Goal: Information Seeking & Learning: Learn about a topic

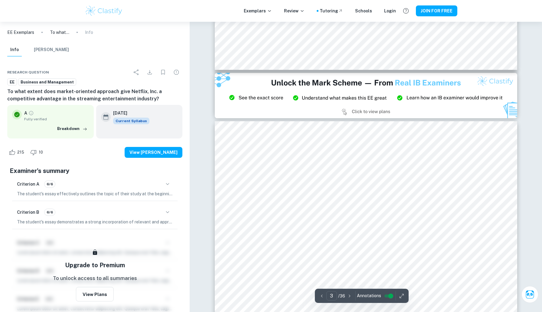
type input "2"
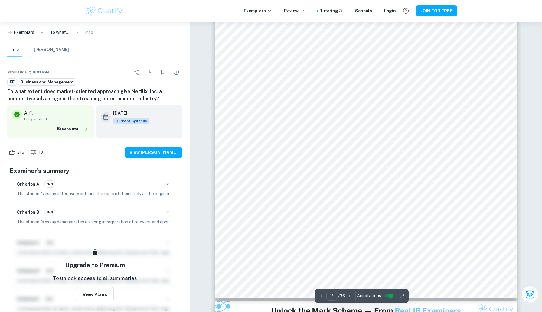
scroll to position [530, 0]
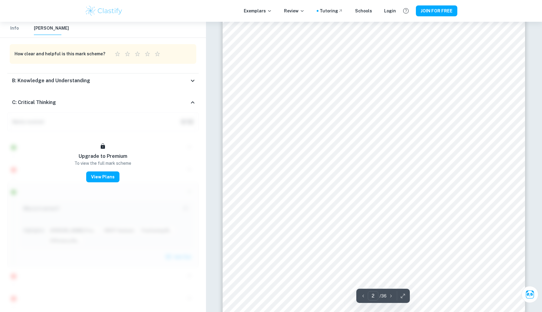
scroll to position [493, 0]
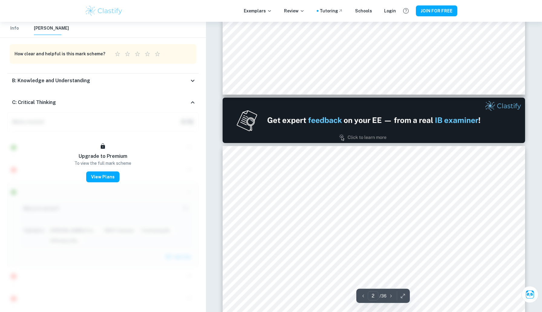
type input "1"
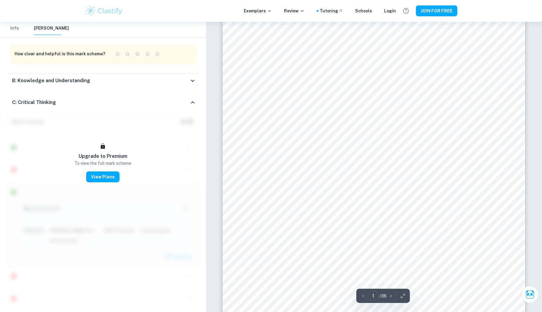
scroll to position [17, 0]
drag, startPoint x: 206, startPoint y: 144, endPoint x: 196, endPoint y: 144, distance: 9.4
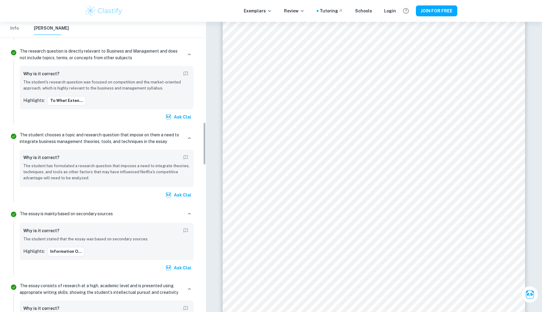
scroll to position [680, 0]
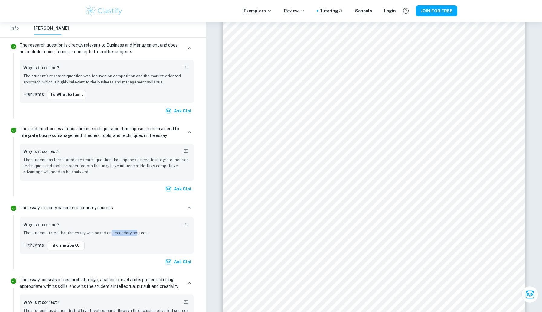
drag, startPoint x: 109, startPoint y: 231, endPoint x: 135, endPoint y: 231, distance: 25.7
click at [135, 231] on p "The student stated that the essay was based on secondary sources." at bounding box center [106, 233] width 167 height 6
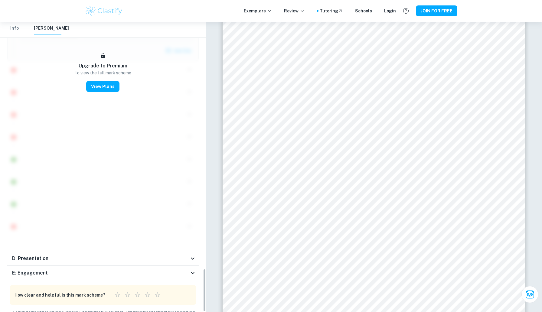
scroll to position [1418, 0]
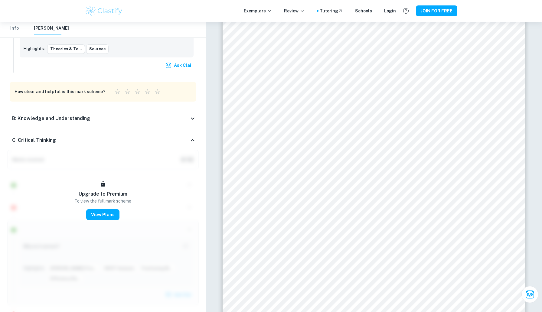
click at [72, 118] on h6 "B: Knowledge and Understanding" at bounding box center [51, 118] width 78 height 7
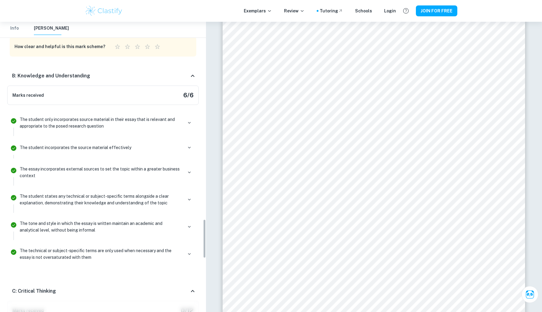
scroll to position [1465, 0]
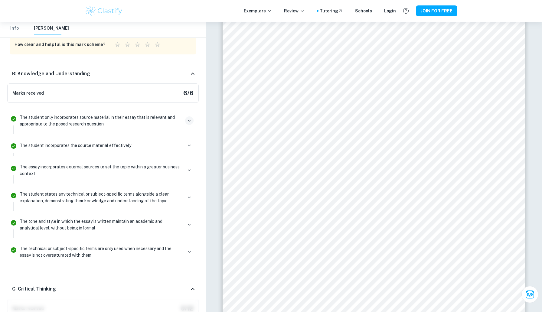
click at [191, 122] on icon "button" at bounding box center [189, 120] width 5 height 5
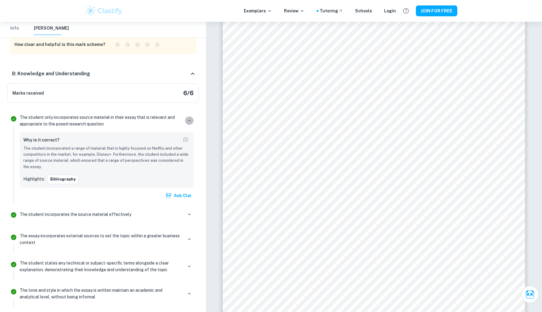
click at [191, 122] on icon "button" at bounding box center [189, 120] width 5 height 5
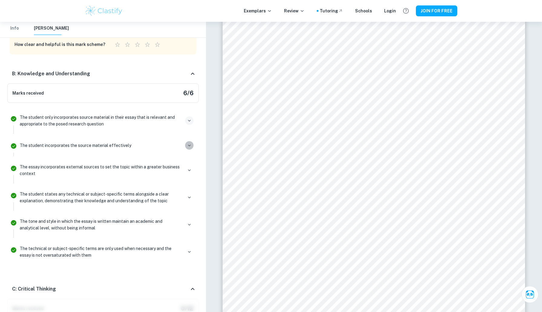
click at [190, 145] on icon "button" at bounding box center [189, 145] width 5 height 5
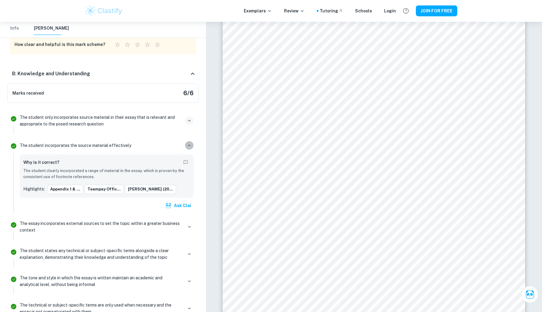
click at [190, 145] on icon "button" at bounding box center [189, 145] width 5 height 5
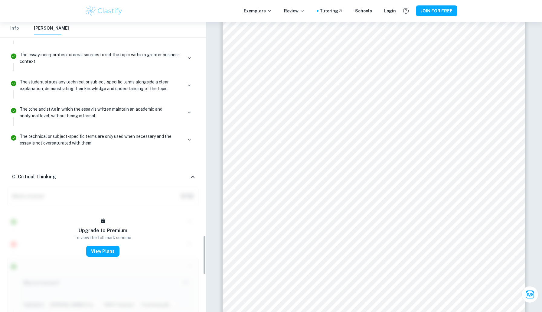
scroll to position [1597, 0]
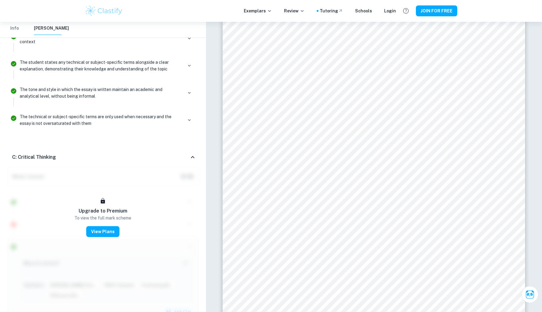
click at [190, 157] on icon at bounding box center [192, 157] width 7 height 7
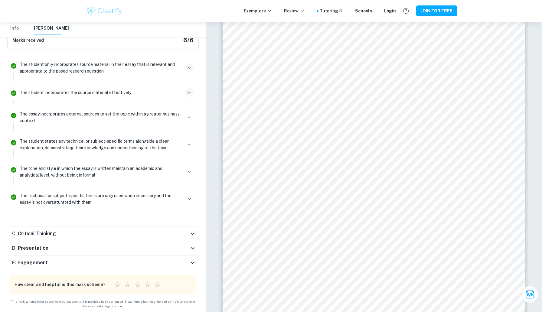
scroll to position [1517, 0]
click at [191, 258] on div "E: Engagement" at bounding box center [102, 263] width 191 height 15
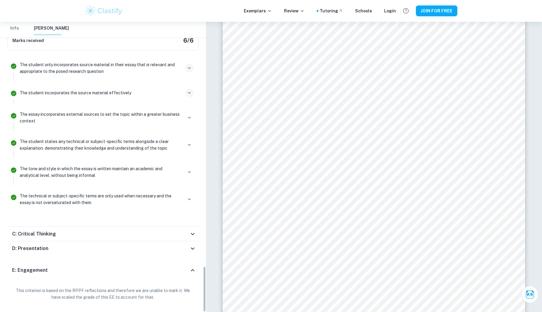
scroll to position [1555, 0]
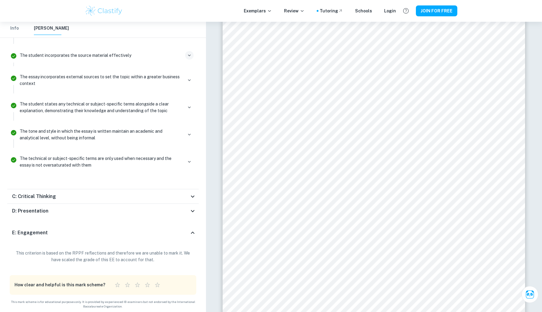
click at [193, 213] on icon at bounding box center [192, 210] width 7 height 7
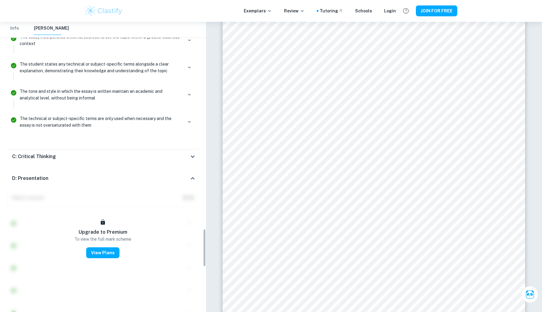
scroll to position [1577, 0]
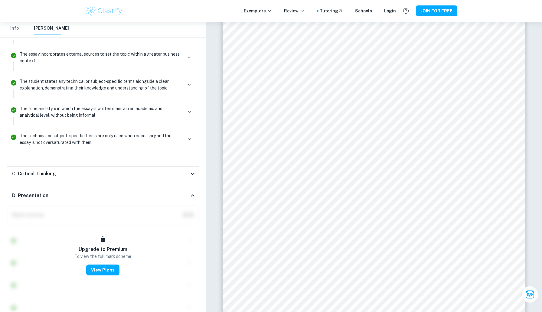
click at [194, 172] on icon at bounding box center [192, 173] width 7 height 7
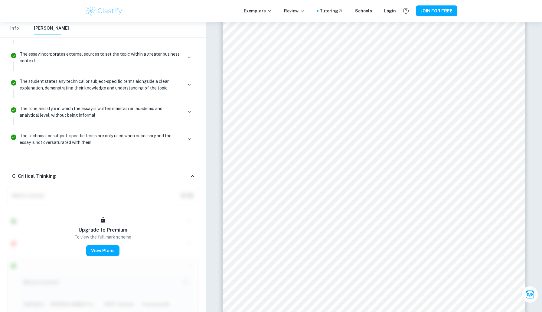
click at [194, 172] on div "C: Critical Thinking" at bounding box center [102, 176] width 191 height 19
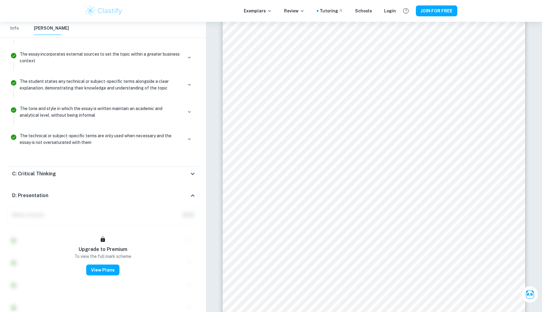
click at [193, 193] on icon at bounding box center [192, 195] width 7 height 7
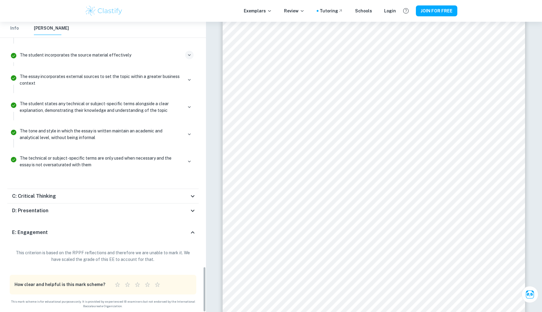
scroll to position [1555, 0]
click at [195, 233] on icon at bounding box center [192, 232] width 7 height 7
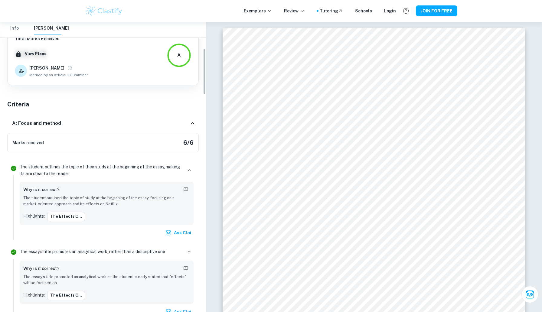
scroll to position [0, 0]
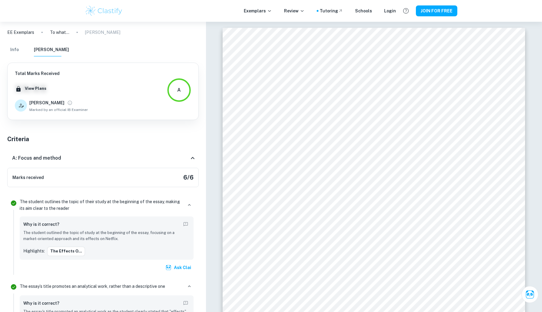
click at [22, 104] on icon at bounding box center [21, 105] width 7 height 7
click at [67, 102] on icon "View full profile" at bounding box center [69, 102] width 5 height 5
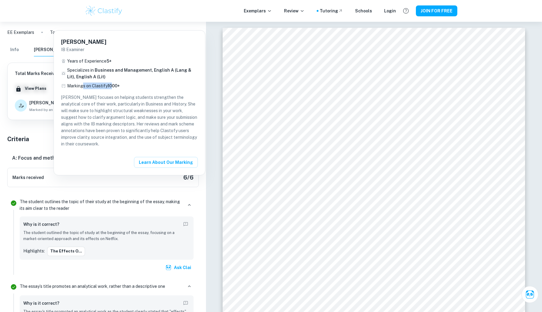
drag, startPoint x: 84, startPoint y: 85, endPoint x: 113, endPoint y: 85, distance: 29.3
click at [113, 85] on p "Markings on Clastify 1000+" at bounding box center [93, 86] width 53 height 7
click at [113, 85] on span "1000+" at bounding box center [114, 85] width 12 height 5
drag, startPoint x: 68, startPoint y: 98, endPoint x: 103, endPoint y: 103, distance: 34.8
click at [103, 103] on p "[PERSON_NAME] focuses on helping students strengthen the analytical core of the…" at bounding box center [129, 120] width 137 height 53
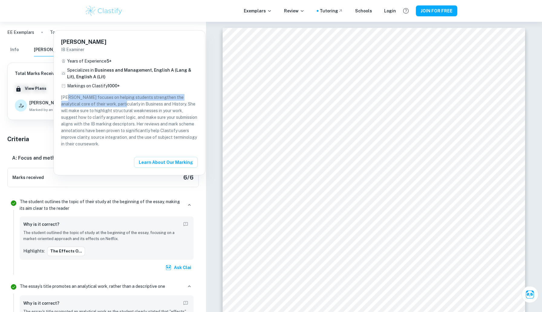
click at [103, 103] on p "[PERSON_NAME] focuses on helping students strengthen the analytical core of the…" at bounding box center [129, 120] width 137 height 53
click at [16, 178] on div at bounding box center [271, 156] width 542 height 312
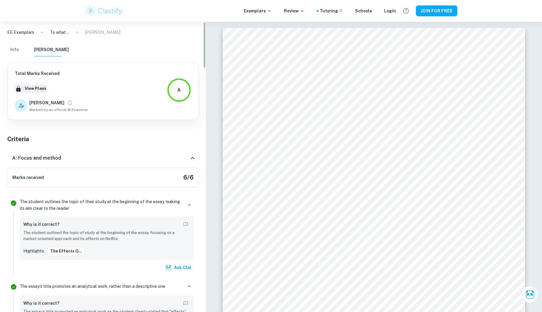
click at [15, 52] on button "Info" at bounding box center [14, 49] width 15 height 13
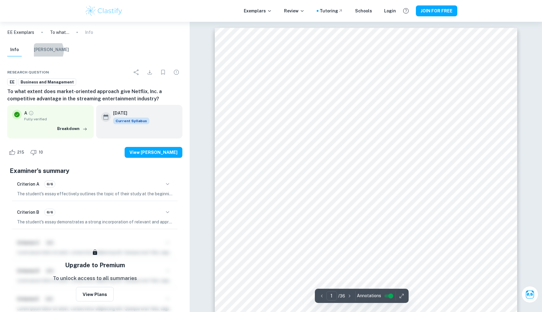
click at [47, 51] on button "[PERSON_NAME]" at bounding box center [51, 49] width 35 height 13
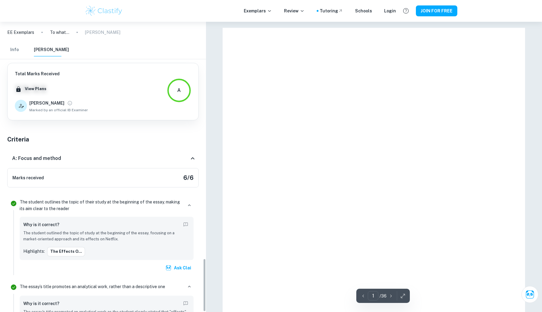
scroll to position [1292, 0]
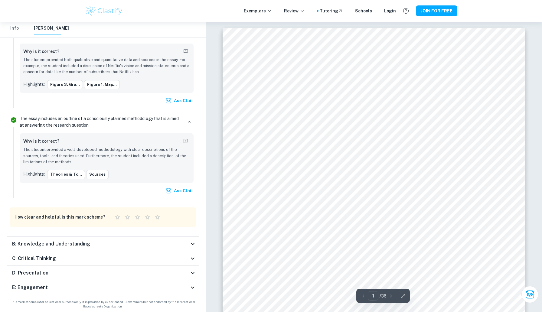
click at [17, 30] on button "Info" at bounding box center [14, 28] width 15 height 13
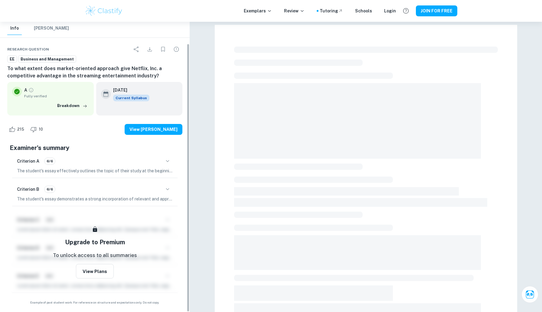
scroll to position [23, 0]
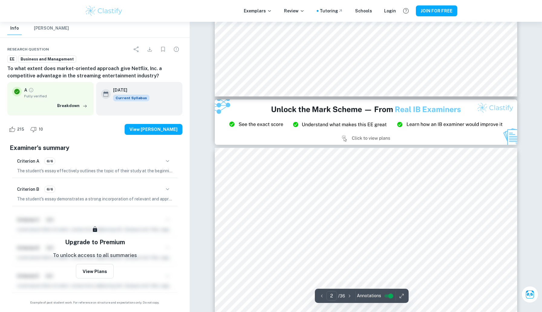
type input "3"
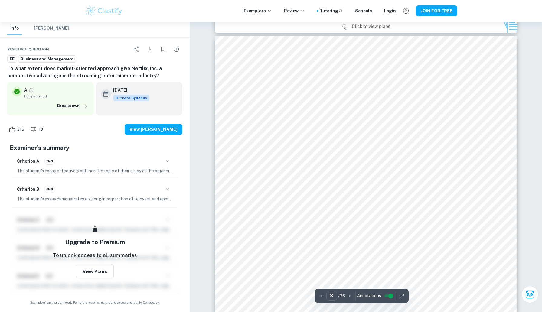
scroll to position [879, 0]
